Goal: Task Accomplishment & Management: Manage account settings

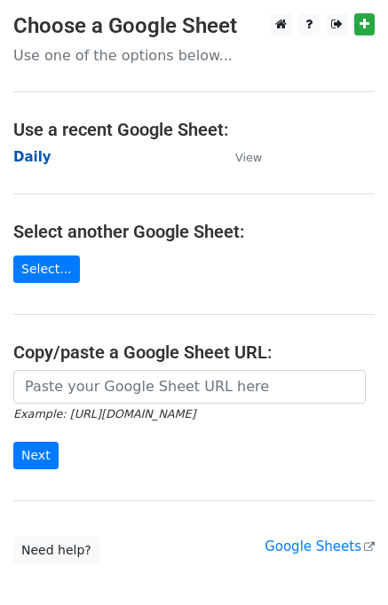
click at [41, 154] on strong "Daily" at bounding box center [32, 157] width 38 height 16
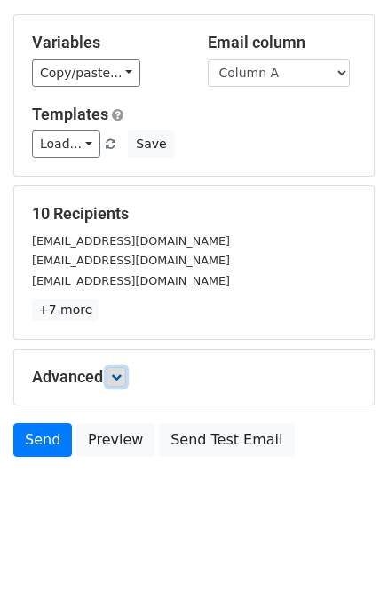
click at [124, 381] on link at bounding box center [117, 378] width 20 height 20
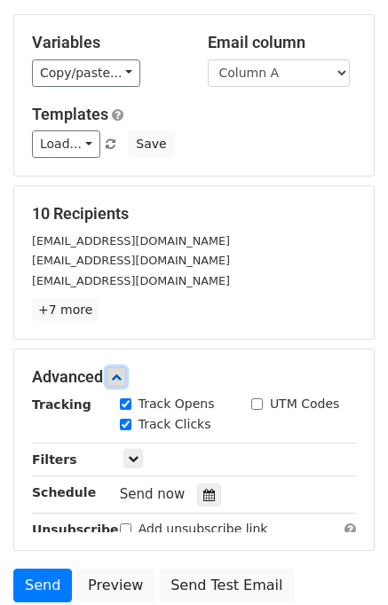
scroll to position [218, 0]
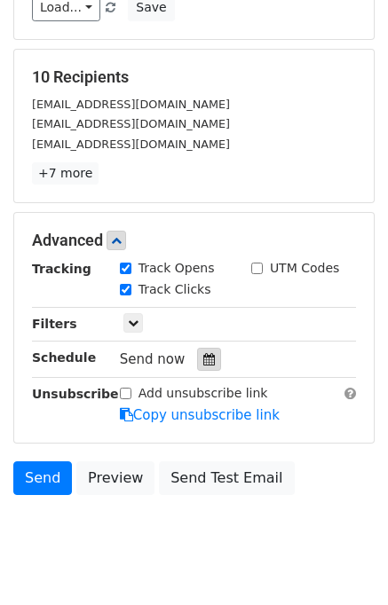
click at [204, 363] on div at bounding box center [209, 359] width 24 height 23
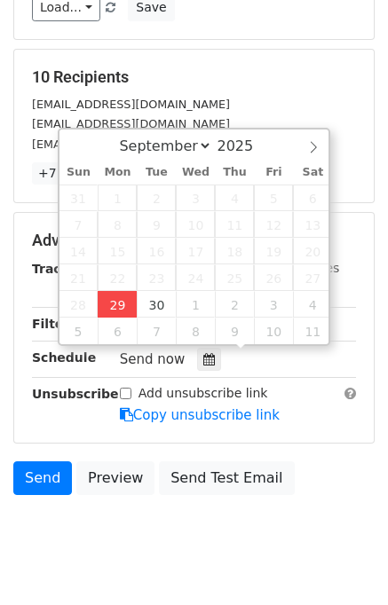
type input "2025-09-29 12:30"
type input "30"
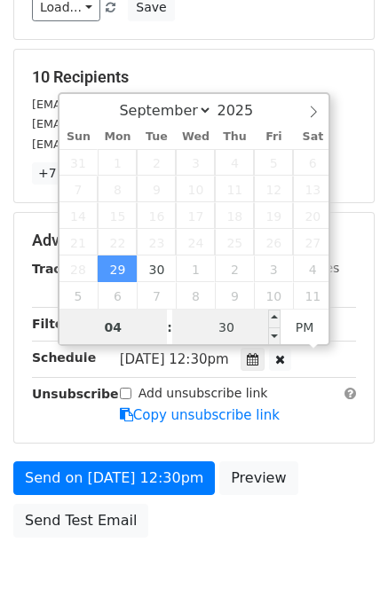
type input "04"
type input "2025-09-29 16:30"
click at [234, 338] on input "30" at bounding box center [226, 328] width 108 height 36
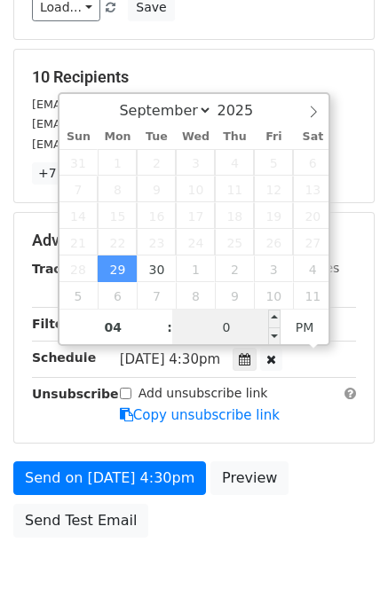
type input "00"
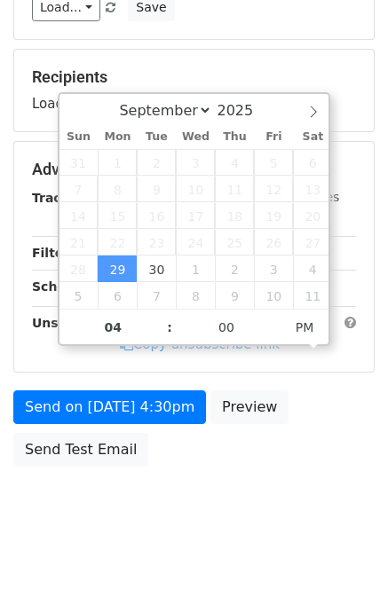
type input "2025-09-29 16:00"
click at [301, 450] on div "Send on Sep 29 at 4:30pm Preview Send Test Email" at bounding box center [194, 433] width 388 height 85
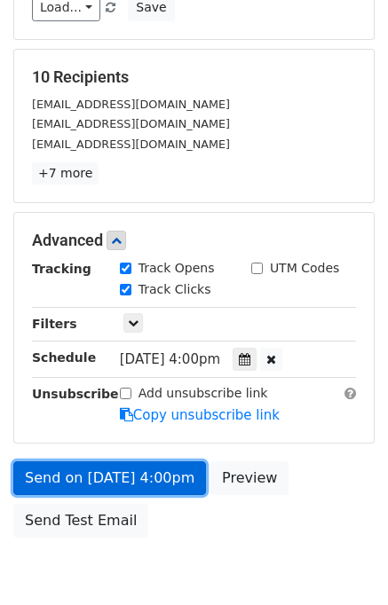
click at [137, 470] on link "Send on Sep 29 at 4:00pm" at bounding box center [109, 479] width 193 height 34
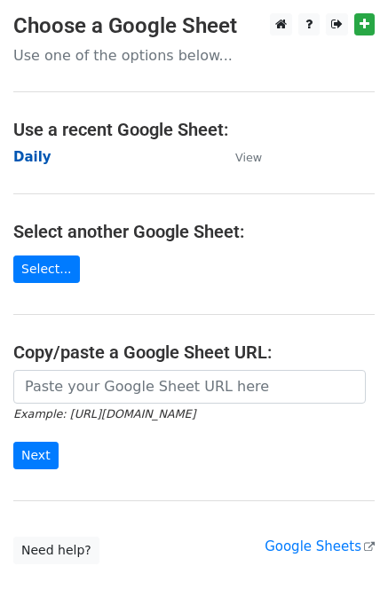
click at [36, 158] on strong "Daily" at bounding box center [32, 157] width 38 height 16
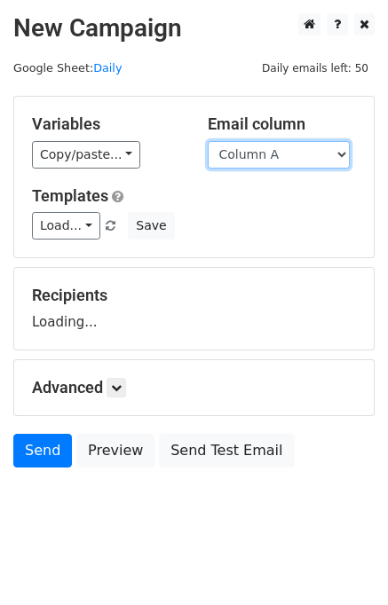
click at [291, 154] on select "Column A Column B Column C Column D Column E" at bounding box center [279, 155] width 142 height 28
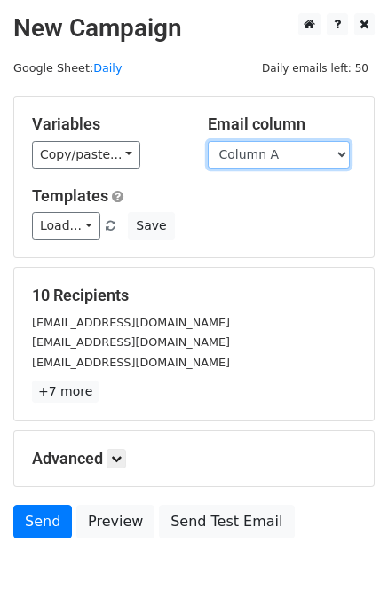
click at [273, 151] on select "Column A Column B Column C Column D Column E" at bounding box center [279, 155] width 142 height 28
select select "Column B"
click at [208, 141] on select "Column A Column B Column C Column D Column E" at bounding box center [279, 155] width 142 height 28
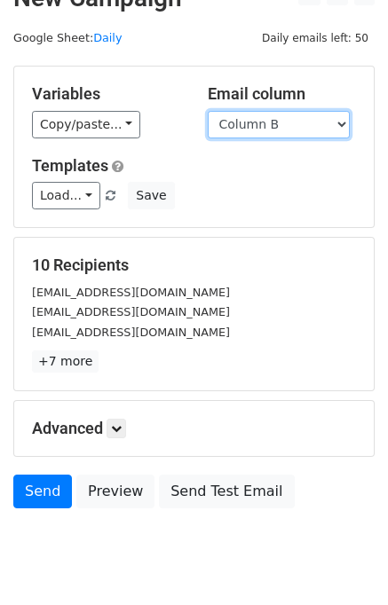
scroll to position [82, 0]
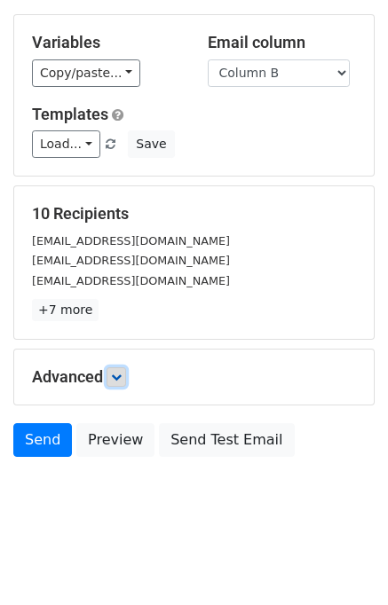
click at [125, 372] on link at bounding box center [117, 378] width 20 height 20
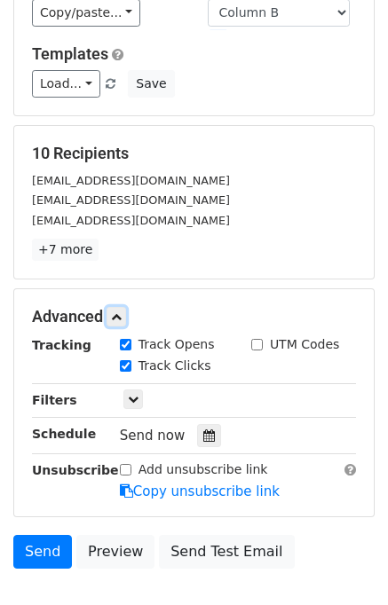
scroll to position [217, 0]
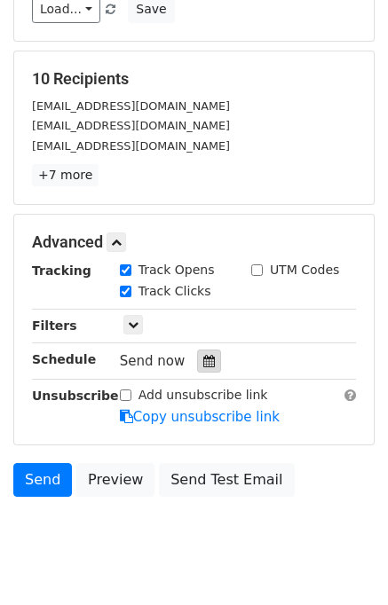
click at [203, 363] on icon at bounding box center [209, 361] width 12 height 12
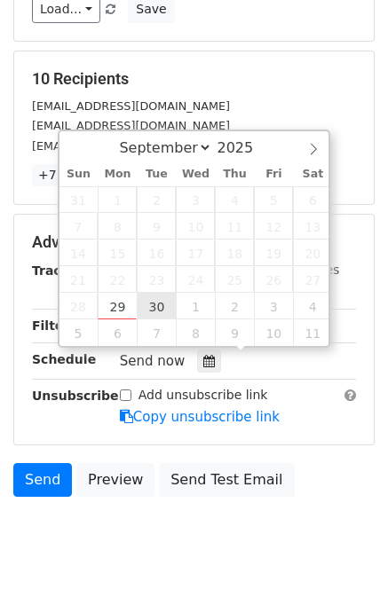
type input "2025-09-30 12:00"
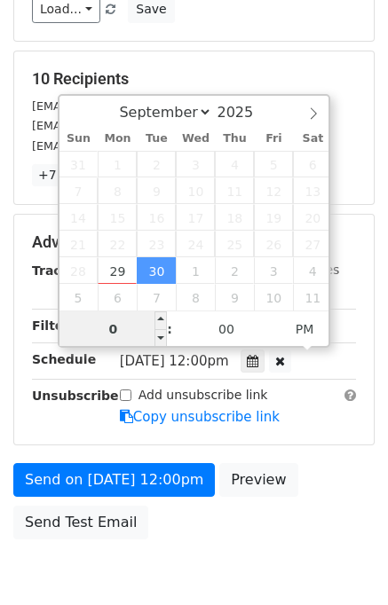
type input "05"
type input "2025-09-30 17:00"
click at [327, 470] on div "Send on Sep 30 at 12:00pm Preview Send Test Email" at bounding box center [194, 505] width 388 height 85
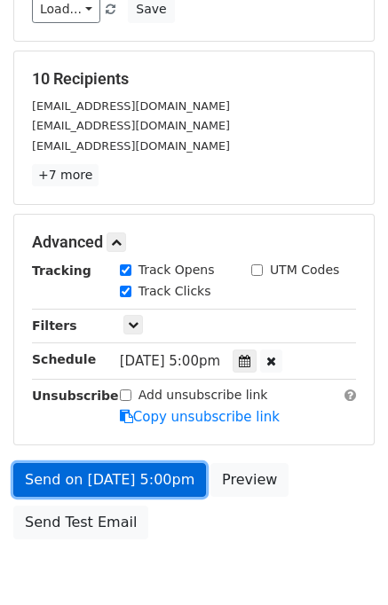
click at [157, 484] on link "Send on Sep 30 at 5:00pm" at bounding box center [109, 480] width 193 height 34
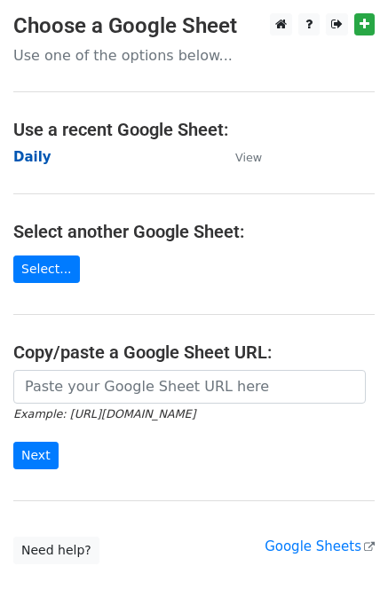
click at [36, 161] on strong "Daily" at bounding box center [32, 157] width 38 height 16
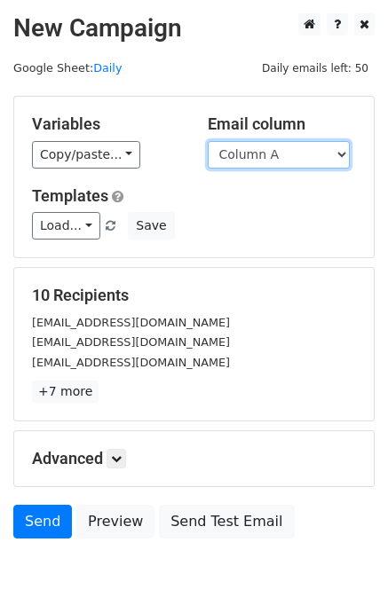
click at [276, 154] on select "Column A Column B Column C Column D Column E" at bounding box center [279, 155] width 142 height 28
select select "Column C"
click at [208, 141] on select "Column A Column B Column C Column D Column E" at bounding box center [279, 155] width 142 height 28
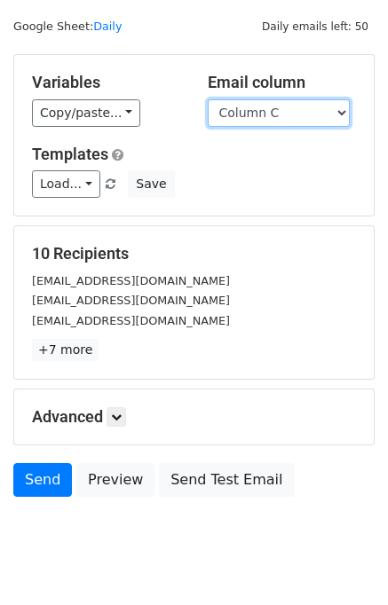
scroll to position [82, 0]
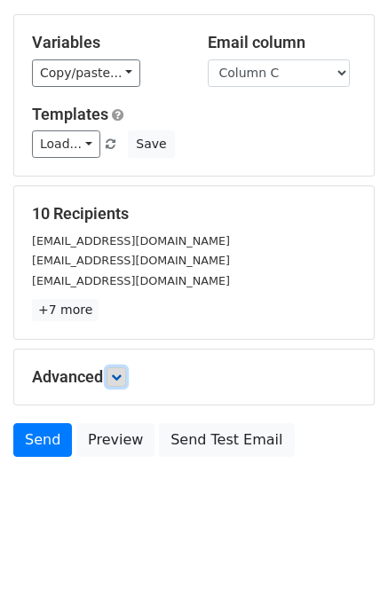
click at [121, 376] on icon at bounding box center [116, 377] width 11 height 11
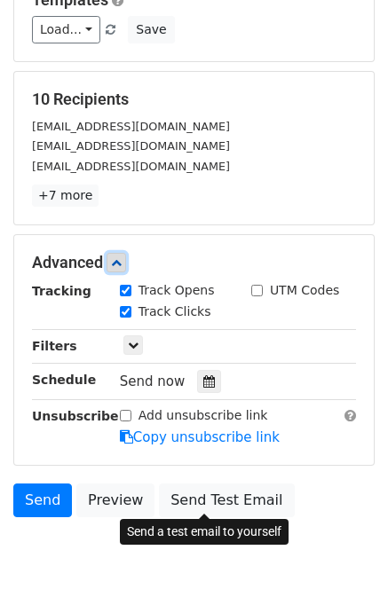
scroll to position [256, 0]
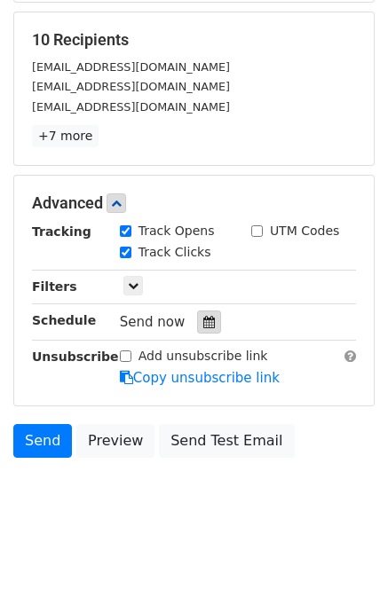
click at [203, 326] on icon at bounding box center [209, 322] width 12 height 12
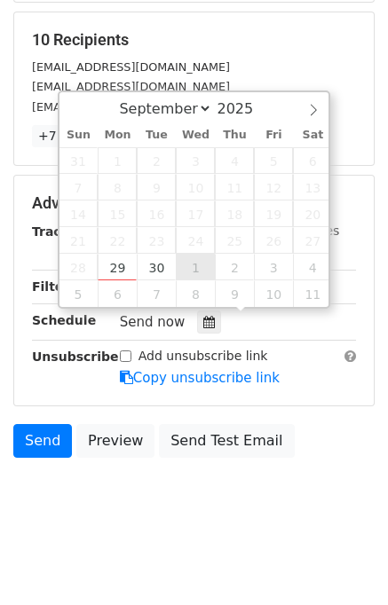
type input "2025-10-01 12:00"
select select "9"
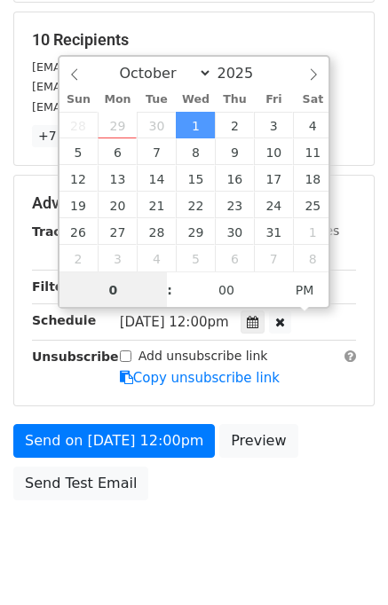
type input "06"
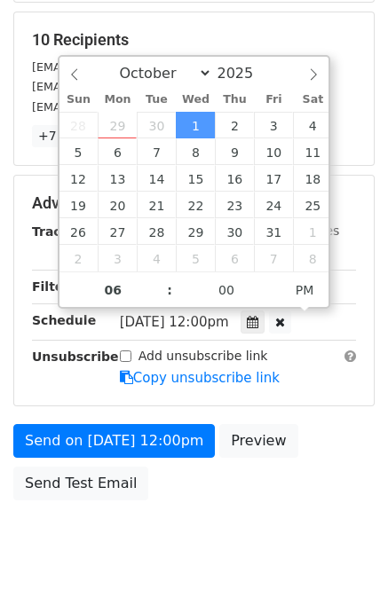
type input "2025-10-01 18:00"
click at [320, 446] on div "Send on Oct 1 at 12:00pm Preview Send Test Email" at bounding box center [194, 466] width 388 height 85
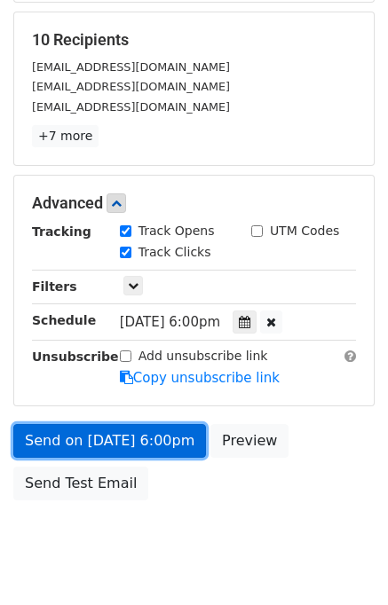
click at [109, 436] on link "Send on Oct 1 at 6:00pm" at bounding box center [109, 441] width 193 height 34
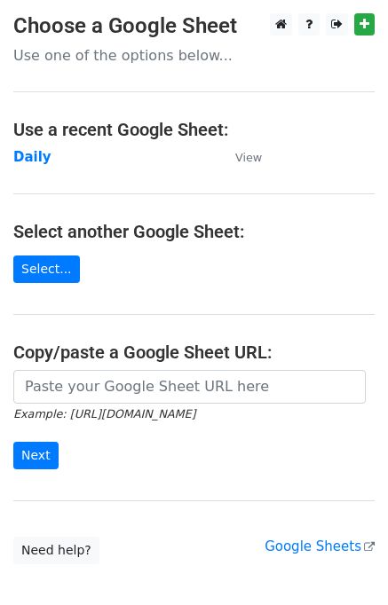
click at [34, 166] on td "Daily" at bounding box center [115, 157] width 204 height 20
click at [32, 160] on strong "Daily" at bounding box center [32, 157] width 38 height 16
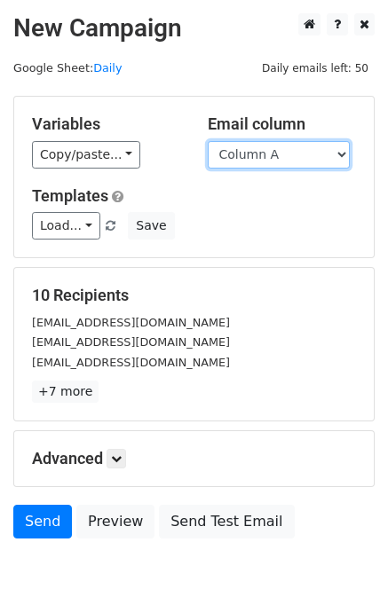
click at [281, 158] on select "Column A Column B Column C Column D Column E" at bounding box center [279, 155] width 142 height 28
select select "Column D"
click at [208, 141] on select "Column A Column B Column C Column D Column E" at bounding box center [279, 155] width 142 height 28
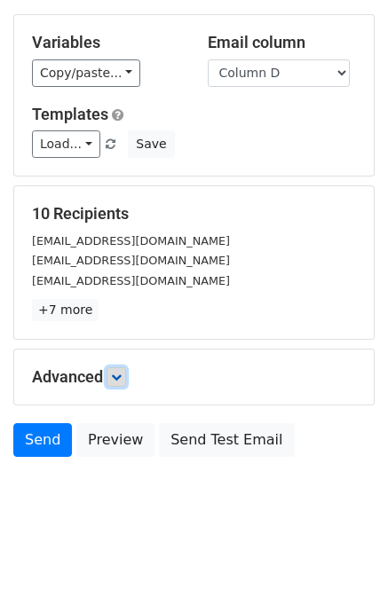
click at [126, 374] on link at bounding box center [117, 378] width 20 height 20
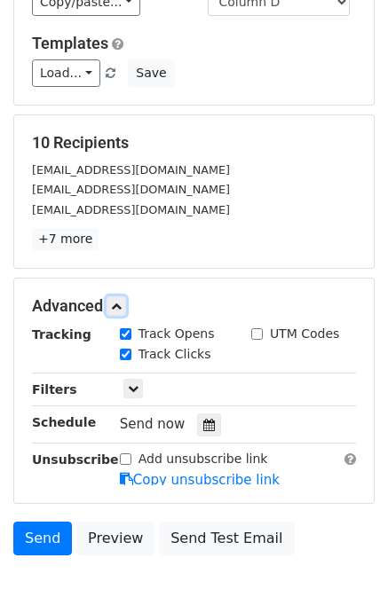
scroll to position [226, 0]
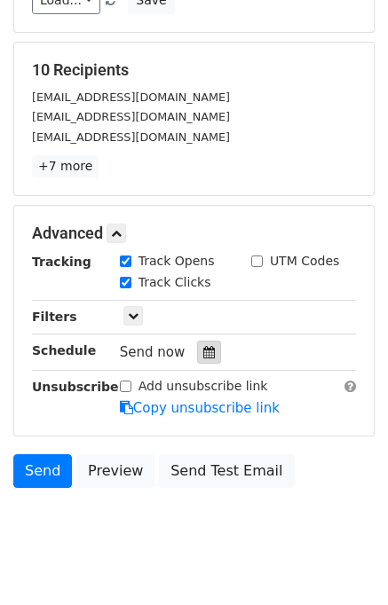
click at [203, 351] on icon at bounding box center [209, 352] width 12 height 12
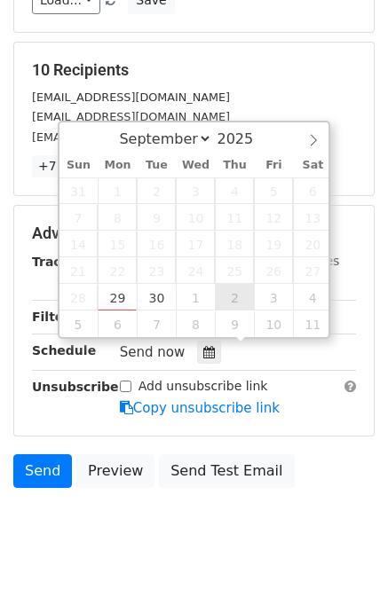
type input "[DATE] 12:00"
select select "9"
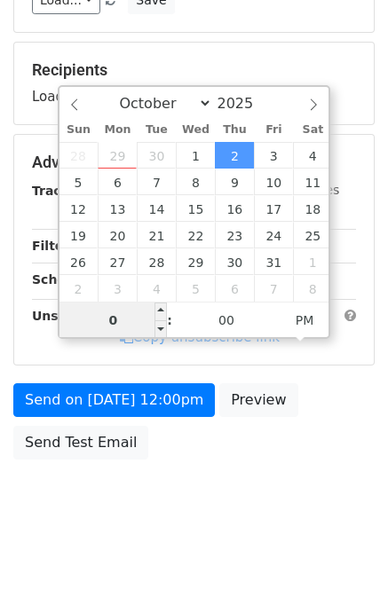
type input "07"
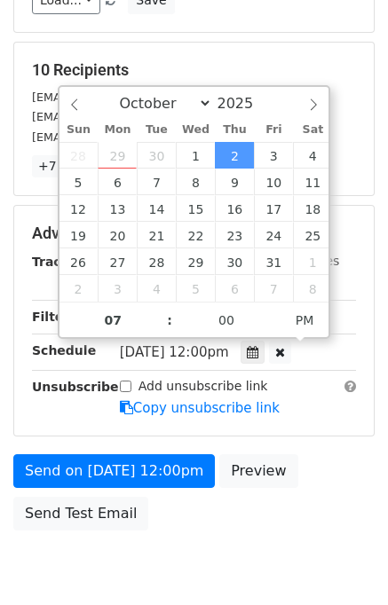
type input "[DATE] 19:00"
click at [276, 445] on form "Variables Copy/paste... {{Column A}} {{Column B}} {{Column C}} {{Column D}} {{C…" at bounding box center [193, 204] width 361 height 669
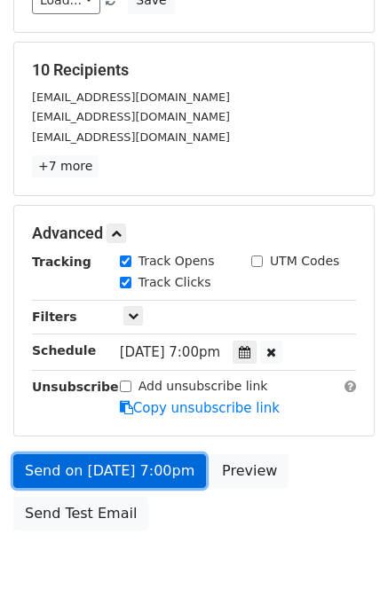
click at [154, 458] on link "Send on [DATE] 7:00pm" at bounding box center [109, 472] width 193 height 34
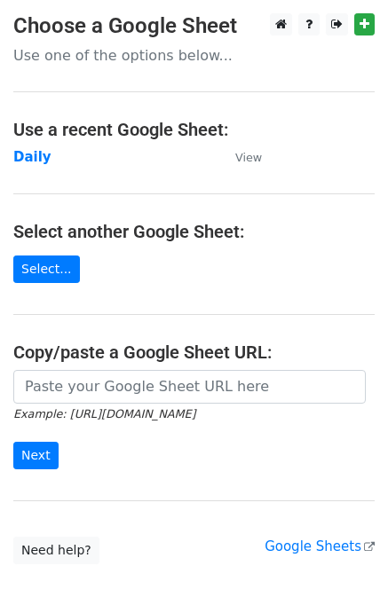
click at [46, 154] on td "Daily" at bounding box center [115, 157] width 204 height 20
click at [35, 157] on strong "Daily" at bounding box center [32, 157] width 38 height 16
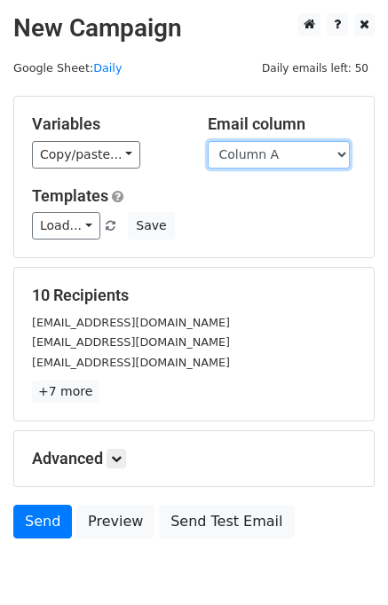
click at [262, 164] on select "Column A Column B Column C Column D Column E" at bounding box center [279, 155] width 142 height 28
select select "Column E"
click at [208, 141] on select "Column A Column B Column C Column D Column E" at bounding box center [279, 155] width 142 height 28
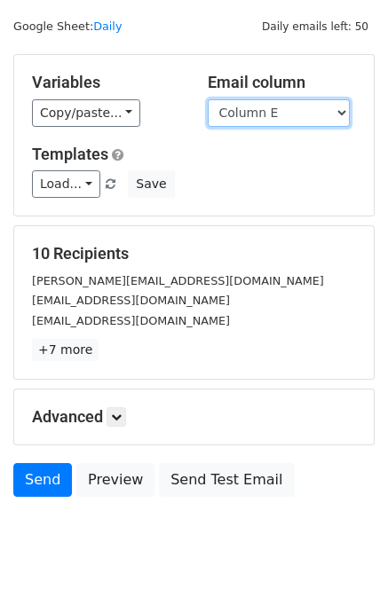
scroll to position [82, 0]
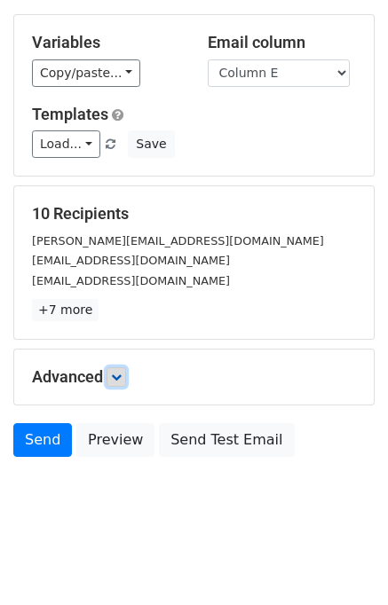
click at [126, 373] on link at bounding box center [117, 378] width 20 height 20
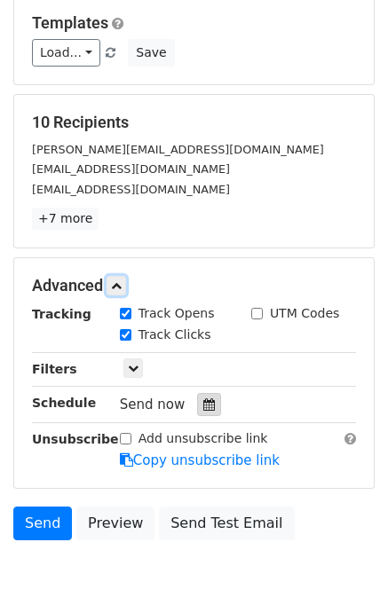
scroll to position [227, 0]
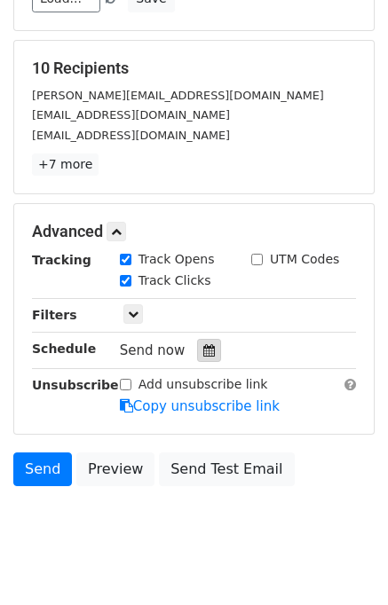
click at [205, 351] on div at bounding box center [209, 350] width 24 height 23
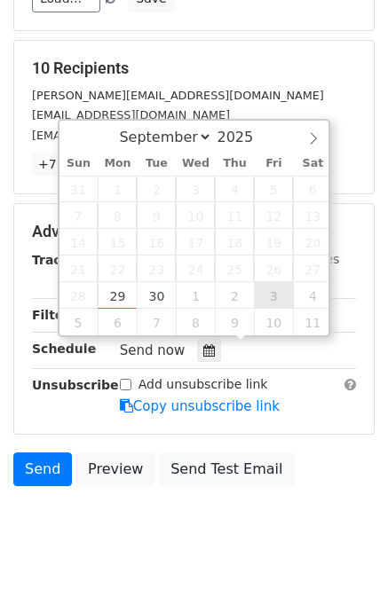
type input "2025-10-03 12:00"
select select "9"
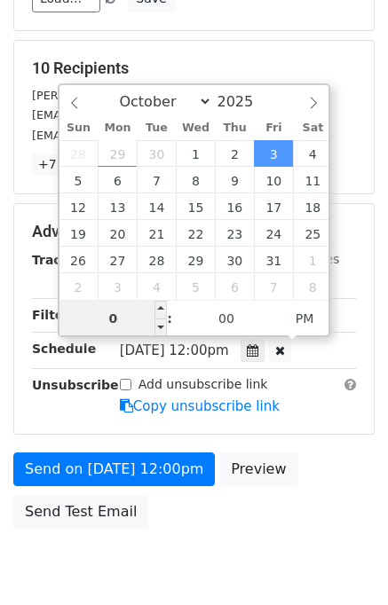
type input "08"
type input "2025-10-03 20:00"
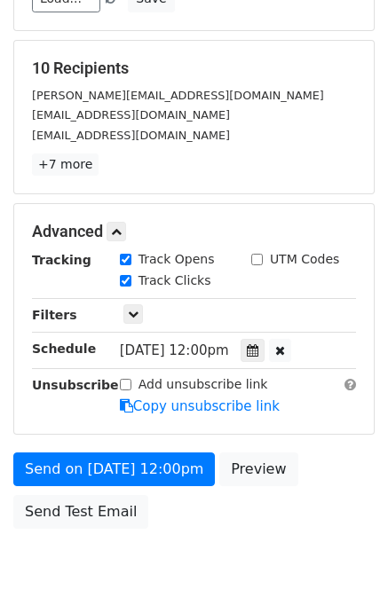
click at [313, 453] on div "Send on Oct 3 at 12:00pm Preview Send Test Email" at bounding box center [194, 495] width 388 height 85
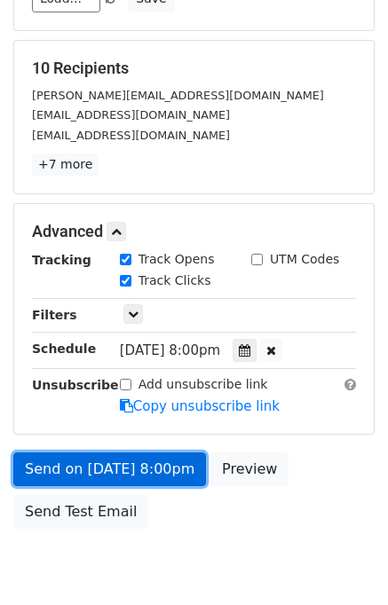
click at [111, 469] on link "Send on Oct 3 at 8:00pm" at bounding box center [109, 470] width 193 height 34
